Goal: Task Accomplishment & Management: Use online tool/utility

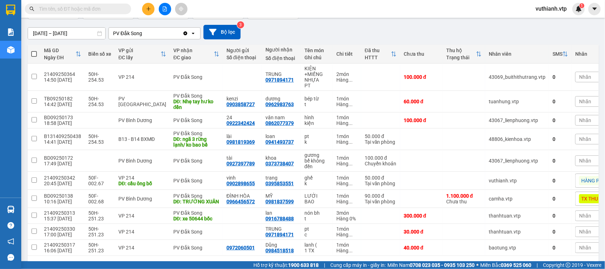
scroll to position [86, 0]
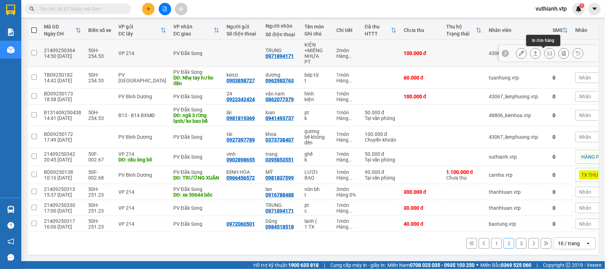
click at [548, 51] on icon at bounding box center [550, 53] width 5 height 5
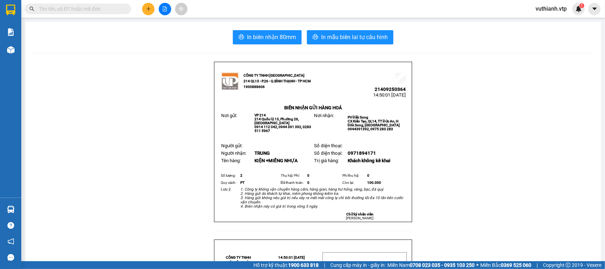
scroll to position [2, 0]
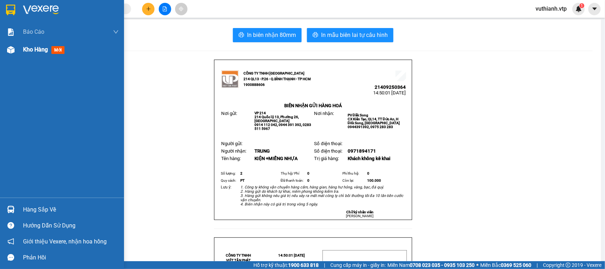
click at [11, 51] on img at bounding box center [10, 49] width 7 height 7
click at [39, 47] on span "Kho hàng" at bounding box center [35, 49] width 25 height 7
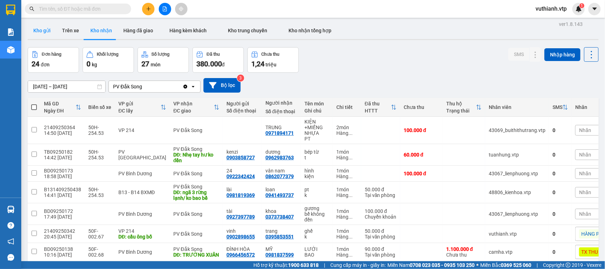
click at [48, 37] on button "Kho gửi" at bounding box center [42, 30] width 29 height 17
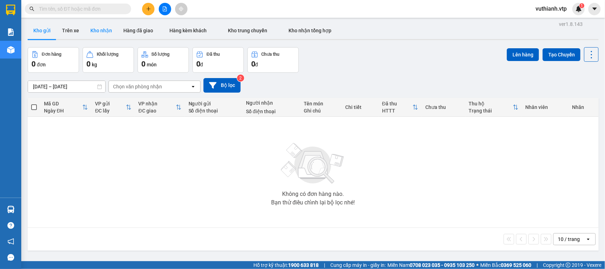
click at [106, 37] on button "Kho nhận" at bounding box center [101, 30] width 33 height 17
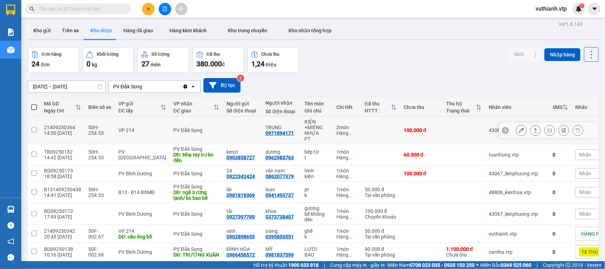
scroll to position [86, 0]
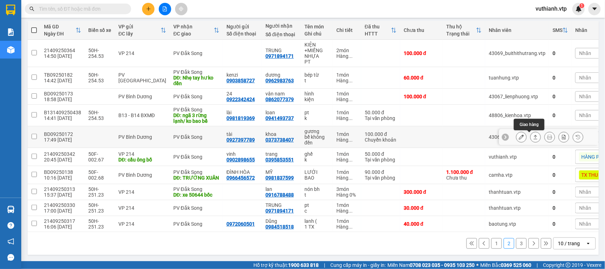
click at [534, 135] on icon at bounding box center [536, 137] width 4 height 4
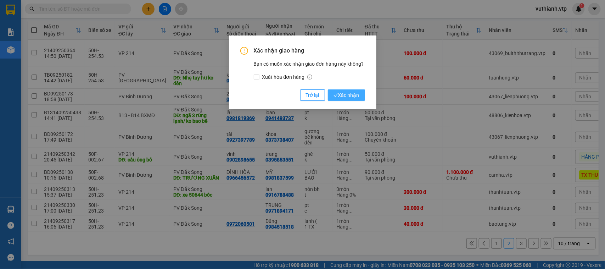
click at [355, 96] on span "Xác nhận" at bounding box center [347, 95] width 26 height 8
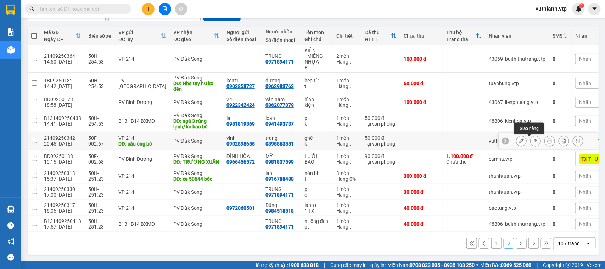
click at [533, 138] on icon at bounding box center [535, 140] width 5 height 5
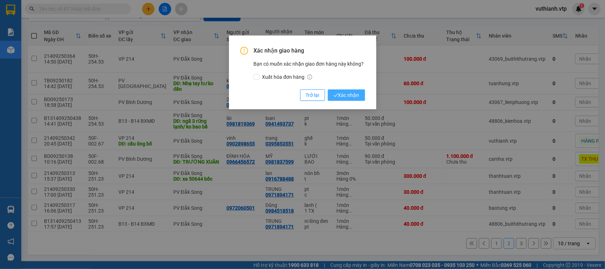
click at [352, 91] on span "Xác nhận" at bounding box center [347, 95] width 26 height 8
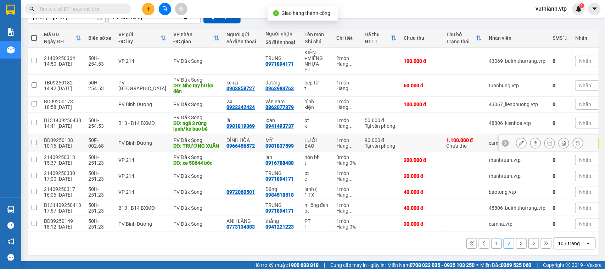
scroll to position [84, 0]
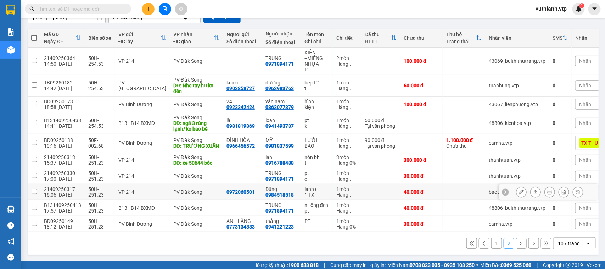
click at [363, 186] on td at bounding box center [380, 192] width 39 height 16
checkbox input "true"
